Goal: Information Seeking & Learning: Learn about a topic

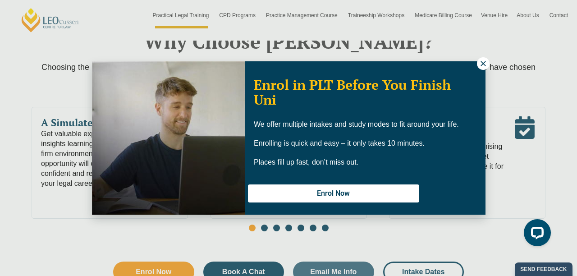
click at [480, 63] on icon at bounding box center [484, 64] width 8 height 8
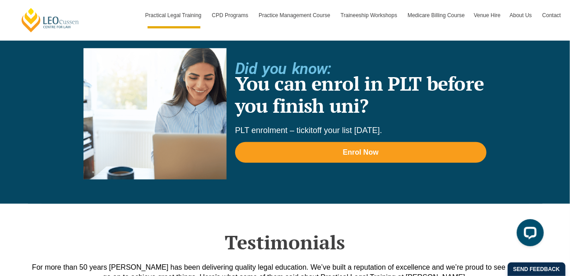
scroll to position [1947, 0]
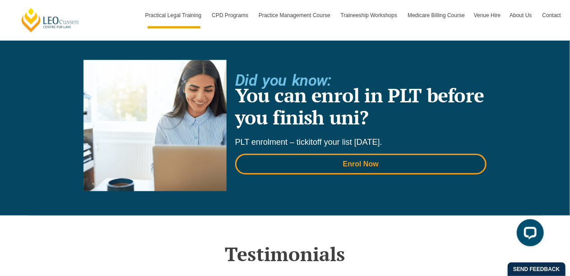
click at [353, 156] on link "Enrol Now" at bounding box center [360, 164] width 251 height 21
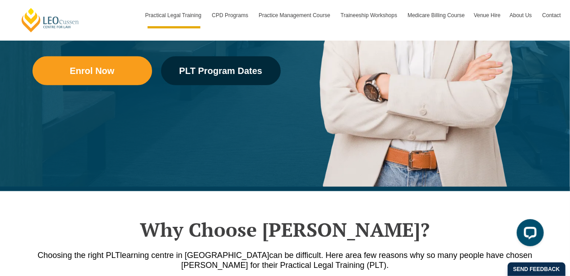
scroll to position [72, 0]
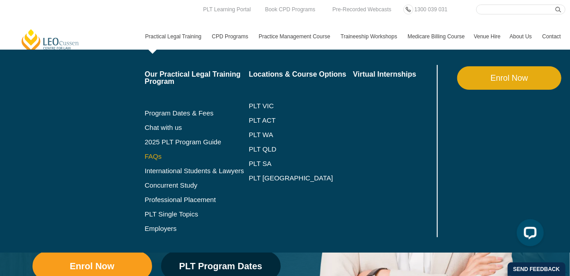
click at [154, 153] on link "FAQs" at bounding box center [197, 156] width 104 height 7
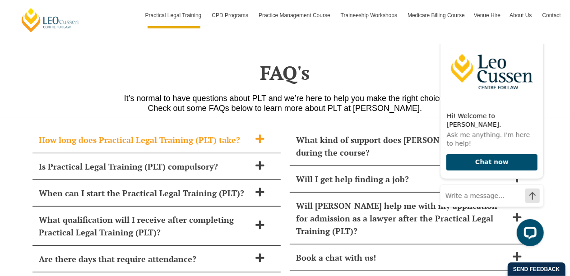
scroll to position [3654, 0]
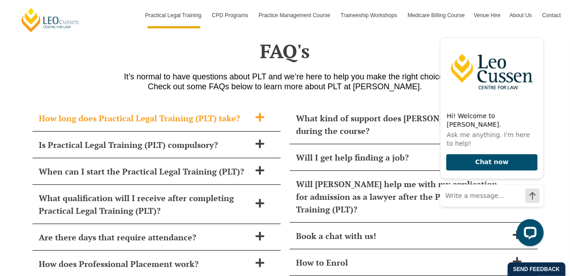
click at [251, 112] on span at bounding box center [259, 117] width 19 height 11
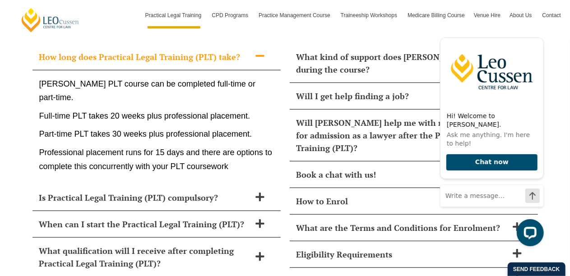
scroll to position [3720, 0]
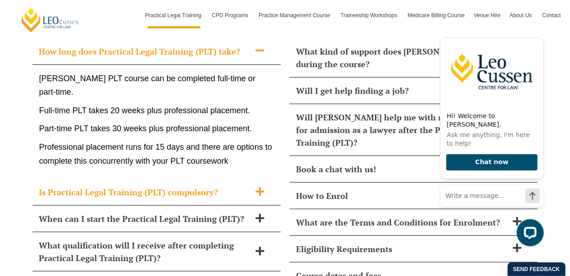
click at [226, 186] on h2 "Is Practical Legal Training (PLT) compulsory?" at bounding box center [144, 192] width 211 height 13
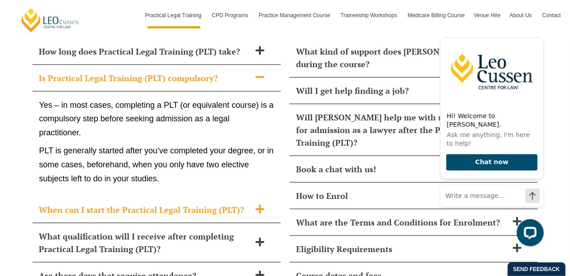
click at [264, 197] on div "When can I start the Practical Legal Training (PLT)?" at bounding box center [156, 210] width 248 height 27
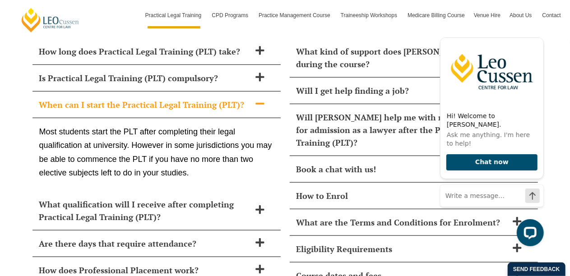
click at [264, 191] on div "What qualification will I receive after completing Practical Legal Training (PL…" at bounding box center [156, 210] width 248 height 39
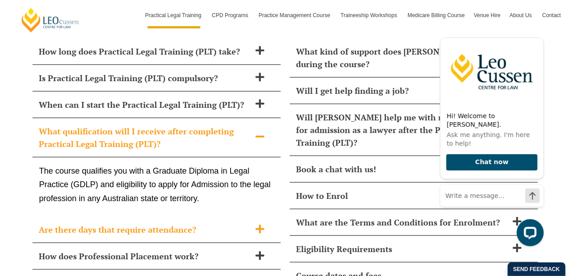
click at [264, 224] on icon at bounding box center [260, 229] width 10 height 10
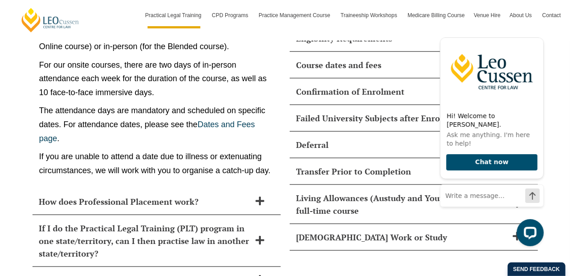
scroll to position [3942, 0]
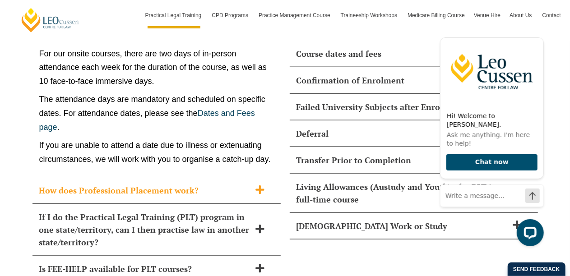
click at [268, 185] on span at bounding box center [259, 190] width 19 height 11
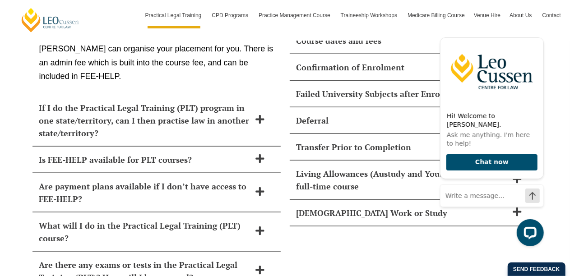
scroll to position [4011, 0]
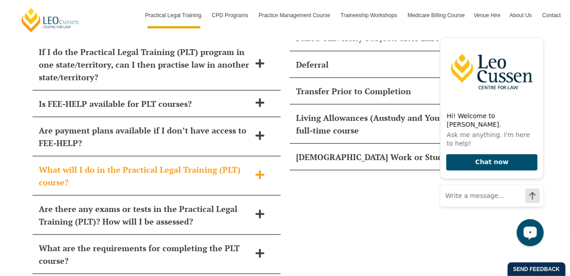
click at [215, 163] on h2 "What will I do in the Practical Legal Training (PLT) course?" at bounding box center [144, 175] width 211 height 25
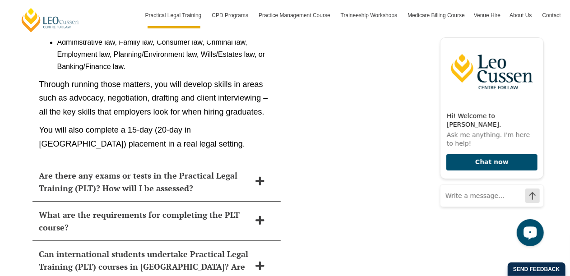
scroll to position [4241, 0]
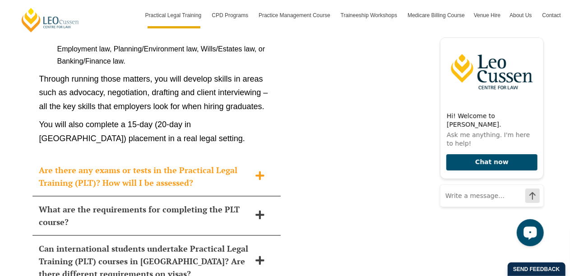
click at [270, 157] on div "Are there any exams or tests in the Practical Legal Training (PLT)? How will I …" at bounding box center [156, 176] width 248 height 39
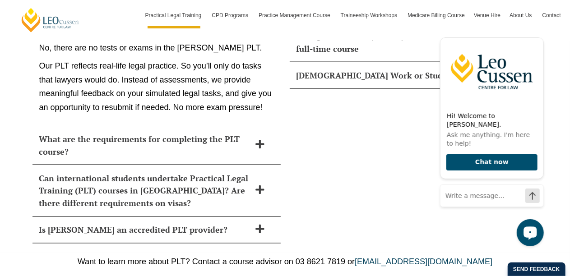
scroll to position [4104, 0]
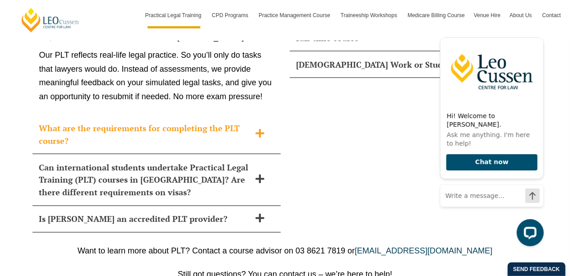
click at [263, 115] on div "What are the requirements for completing the PLT course?" at bounding box center [156, 134] width 248 height 39
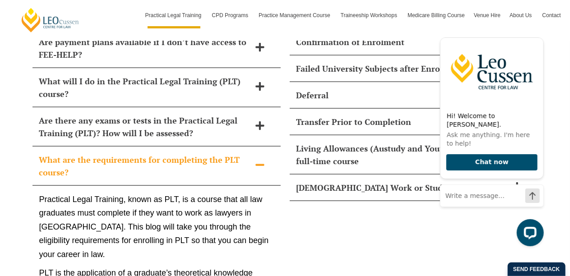
scroll to position [3914, 0]
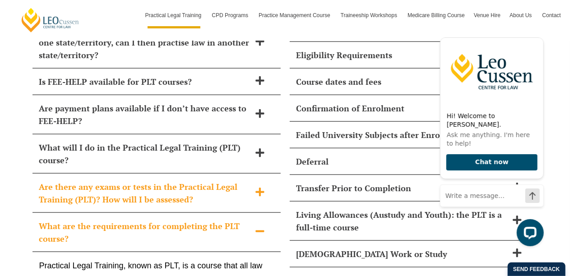
click at [260, 188] on icon at bounding box center [259, 192] width 9 height 9
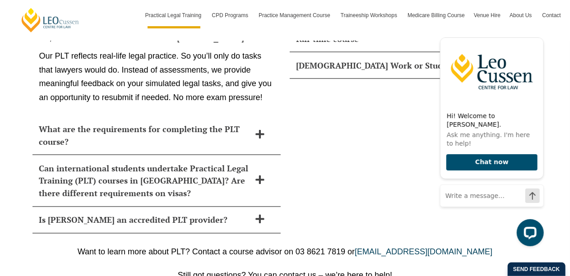
scroll to position [4109, 0]
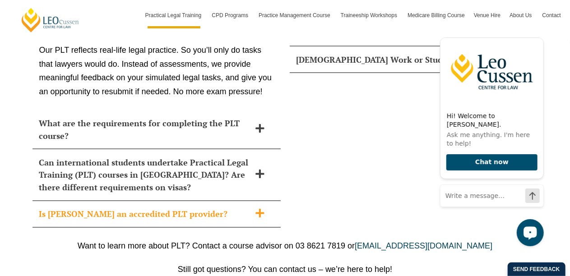
click at [243, 208] on h2 "Is [PERSON_NAME] an accredited PLT provider?" at bounding box center [144, 214] width 211 height 13
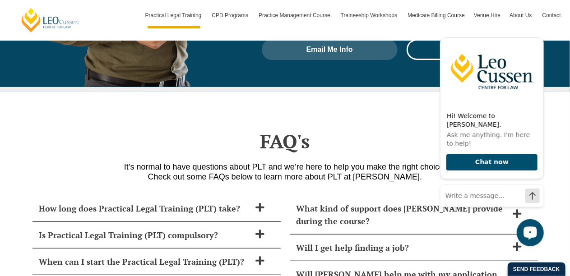
scroll to position [3570, 0]
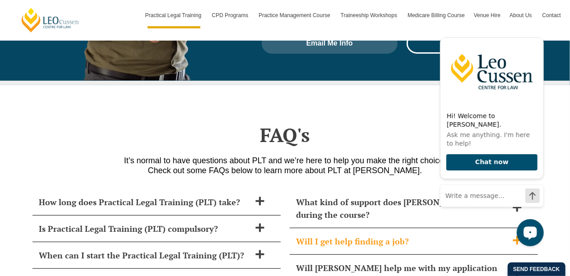
click at [372, 235] on h2 "Will I get help finding a job?" at bounding box center [401, 241] width 211 height 13
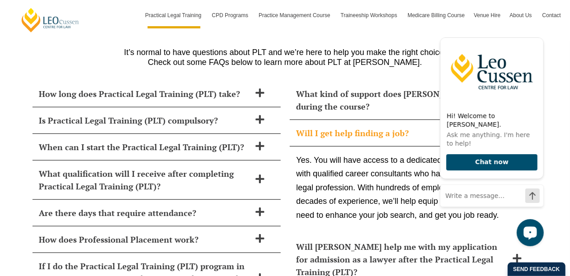
scroll to position [3696, 0]
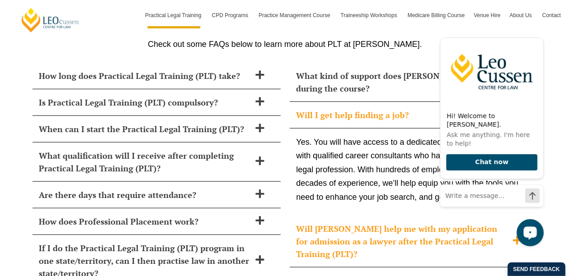
click at [350, 222] on h2 "Will [PERSON_NAME] help me with my application for admission as a lawyer after …" at bounding box center [401, 241] width 211 height 38
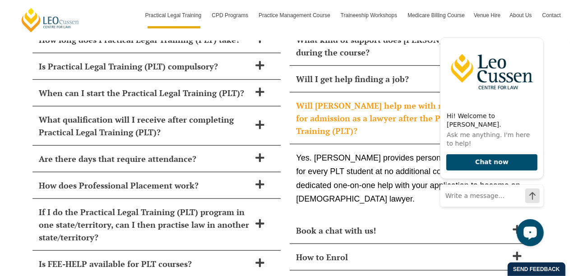
scroll to position [3750, 0]
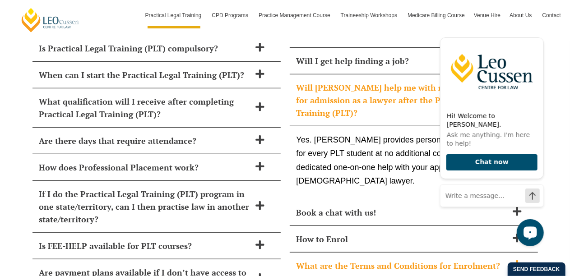
click at [432, 259] on h2 "What are the Terms and Conditions for Enrolment?" at bounding box center [401, 265] width 211 height 13
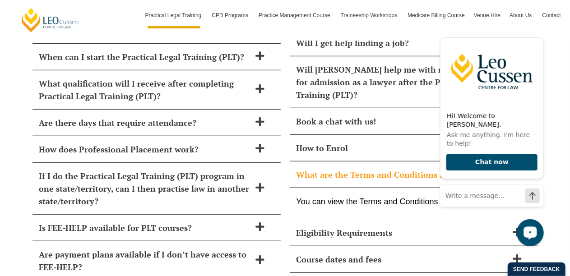
scroll to position [3786, 0]
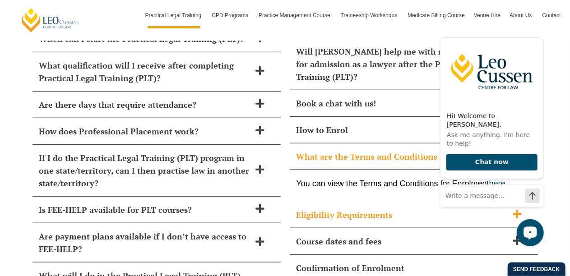
click at [353, 208] on h2 "Eligibility Requirements" at bounding box center [401, 214] width 211 height 13
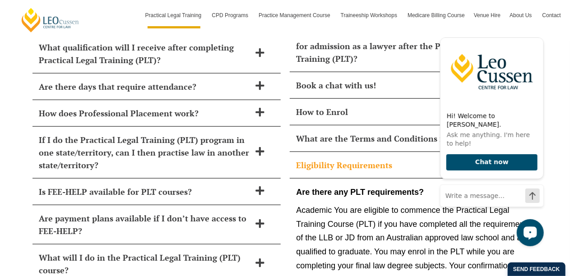
scroll to position [3822, 0]
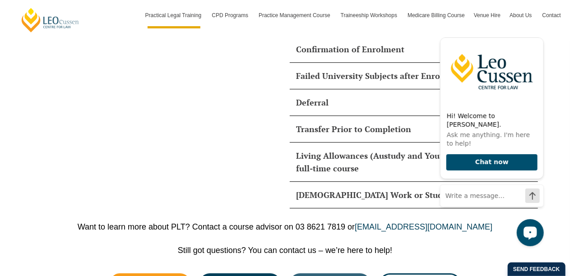
scroll to position [4700, 0]
